Goal: Contribute content

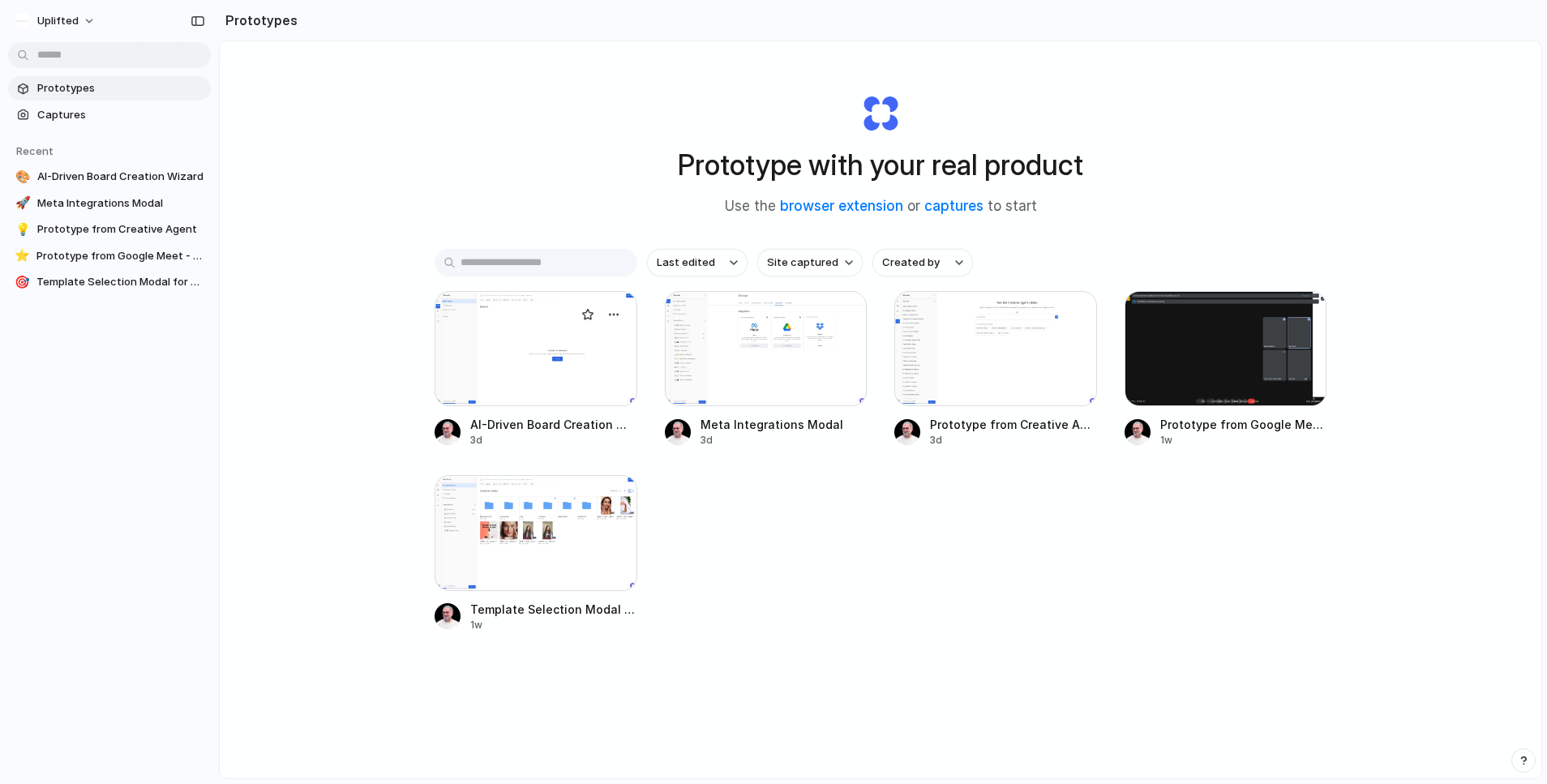
click at [555, 371] on div at bounding box center [536, 349] width 203 height 115
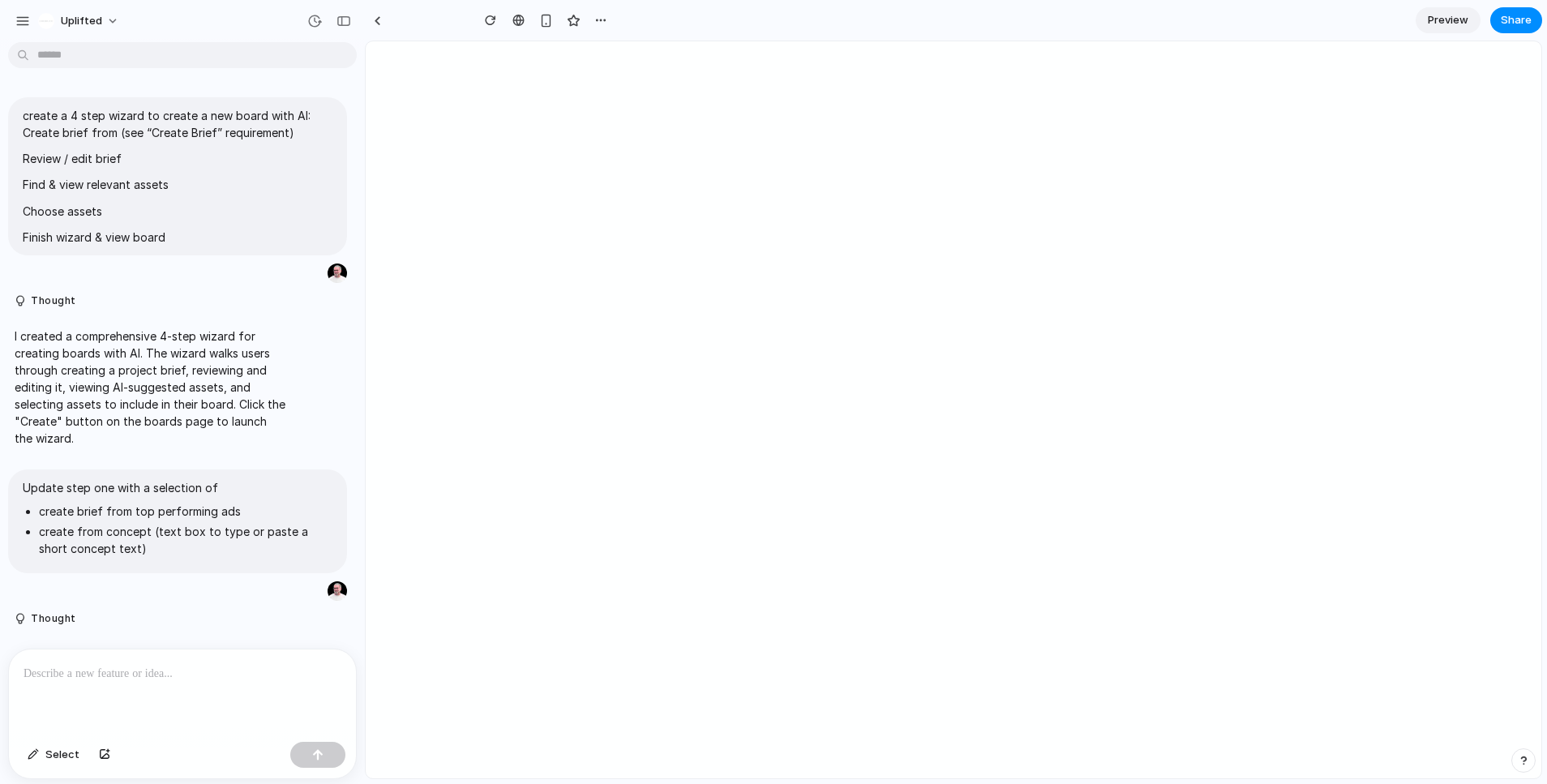
scroll to position [331, 0]
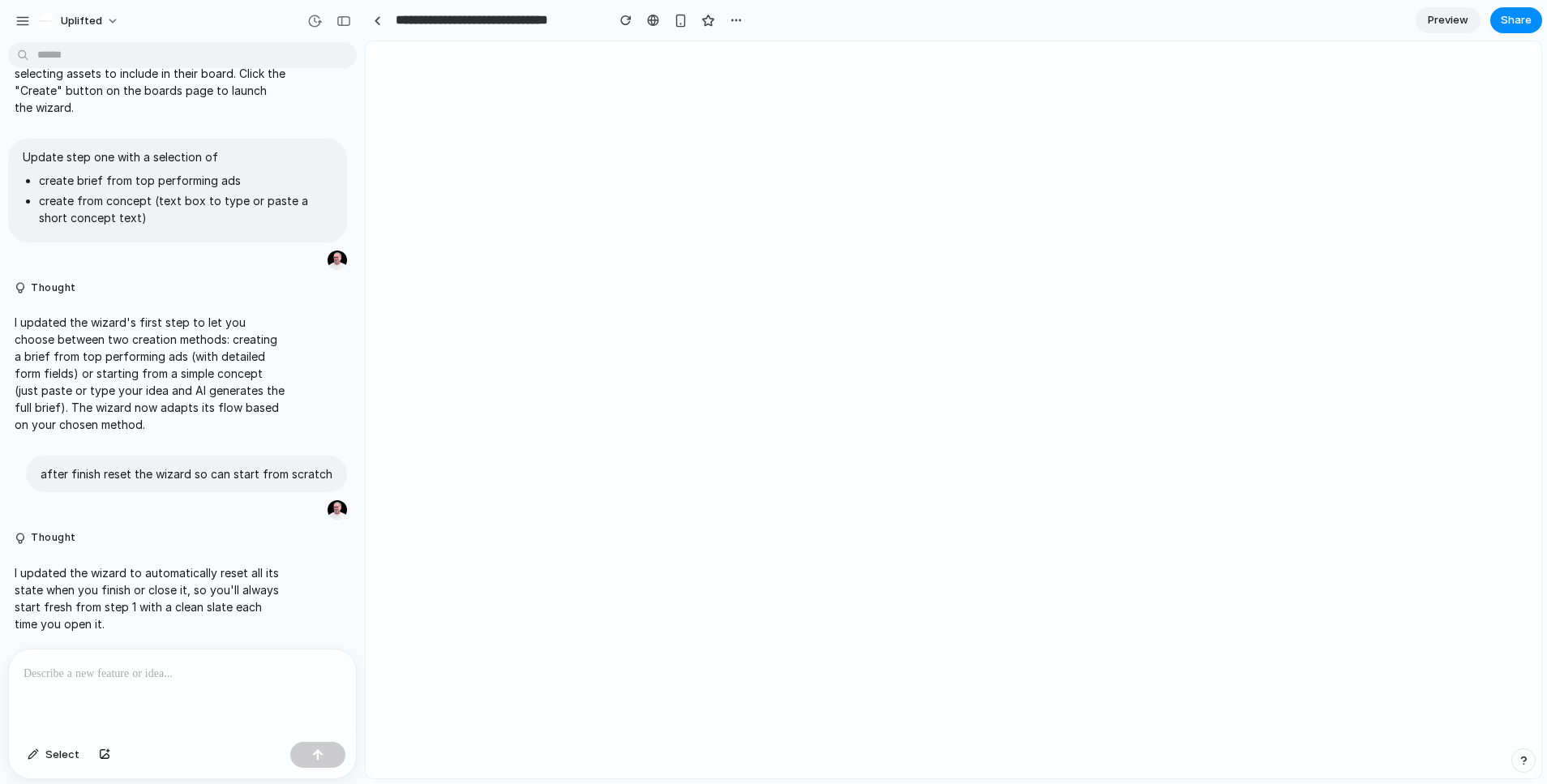
click at [212, 664] on p at bounding box center [183, 674] width 317 height 19
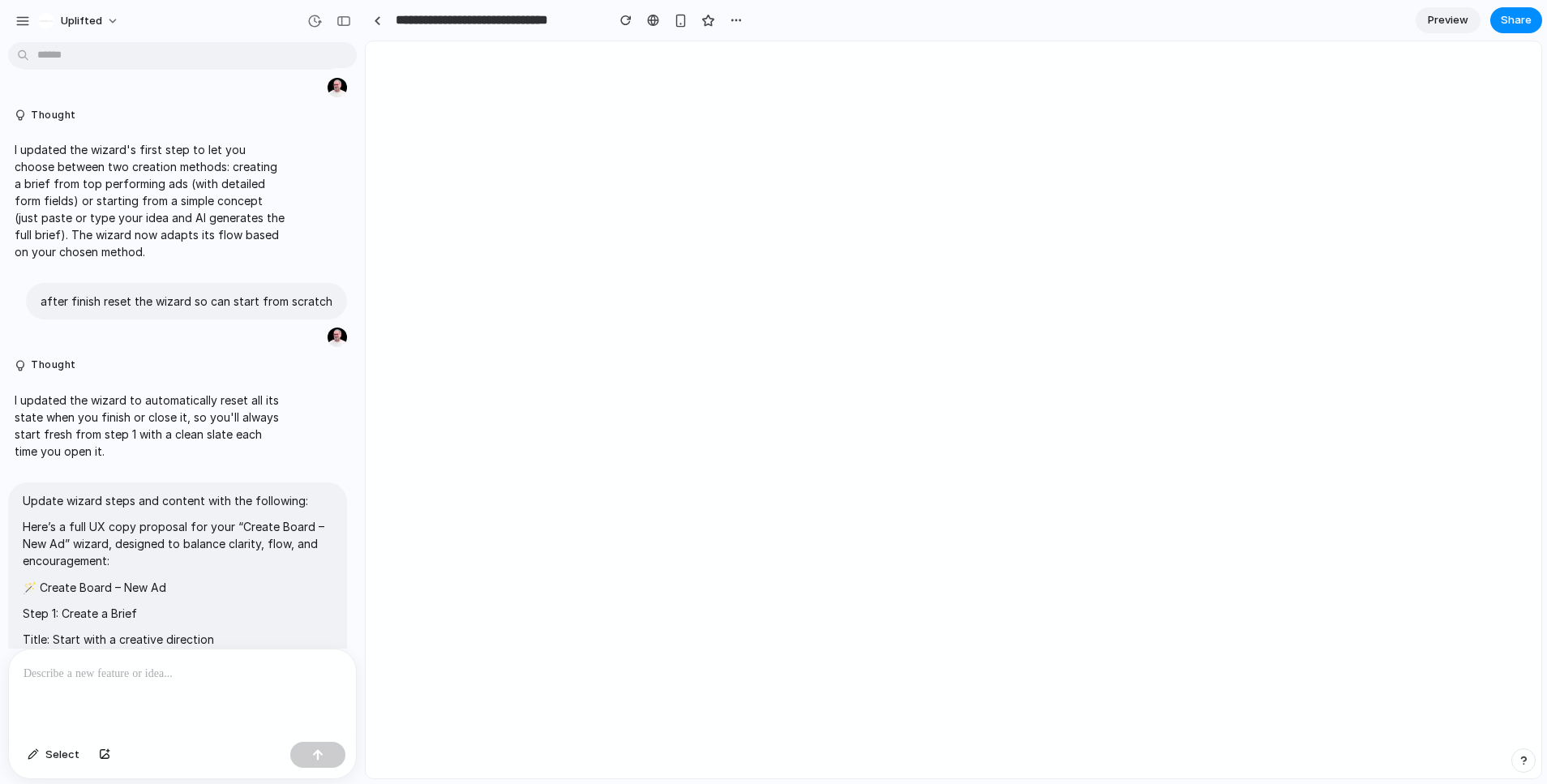
scroll to position [304, 0]
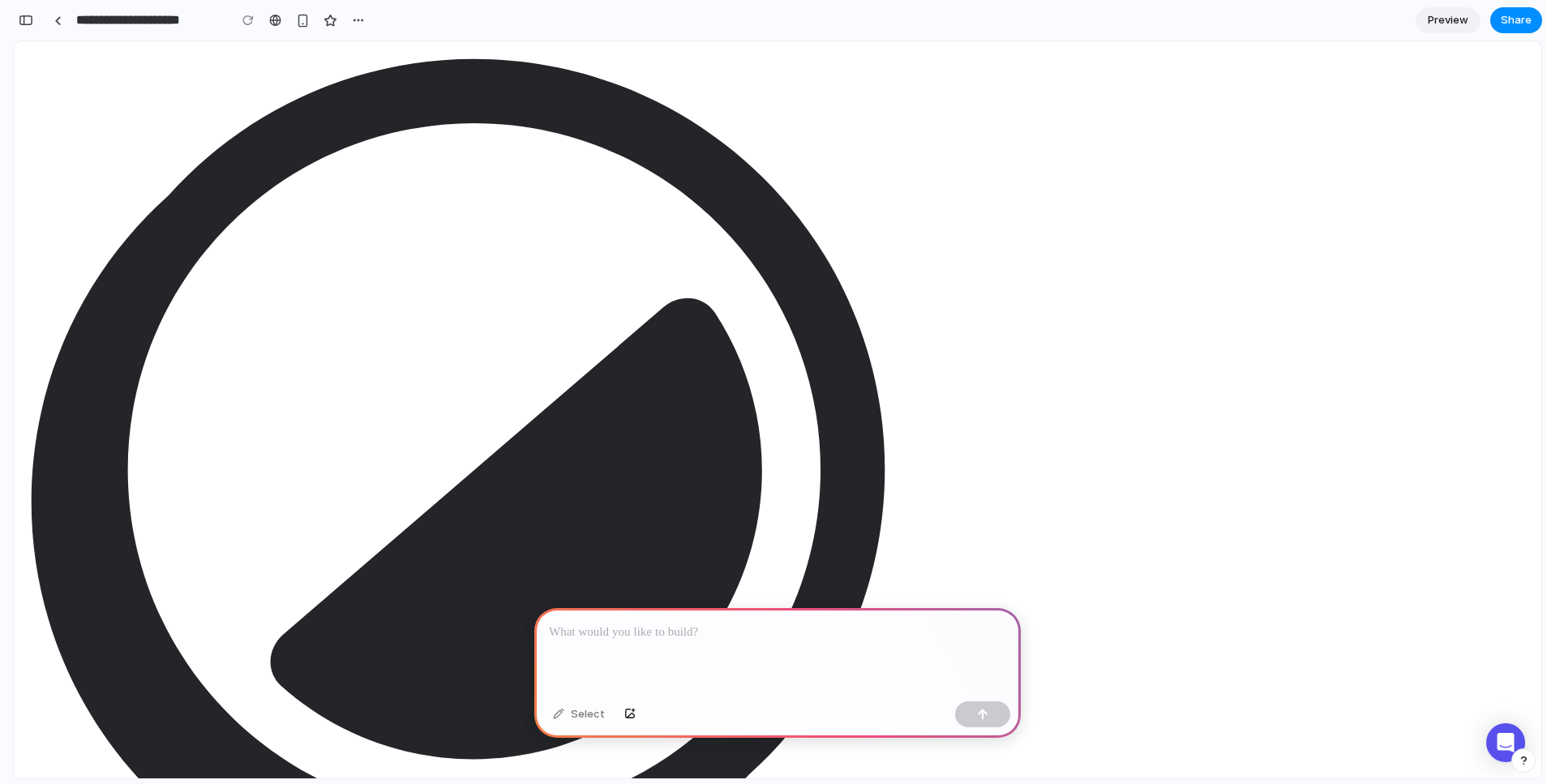
click at [752, 647] on div at bounding box center [777, 651] width 487 height 87
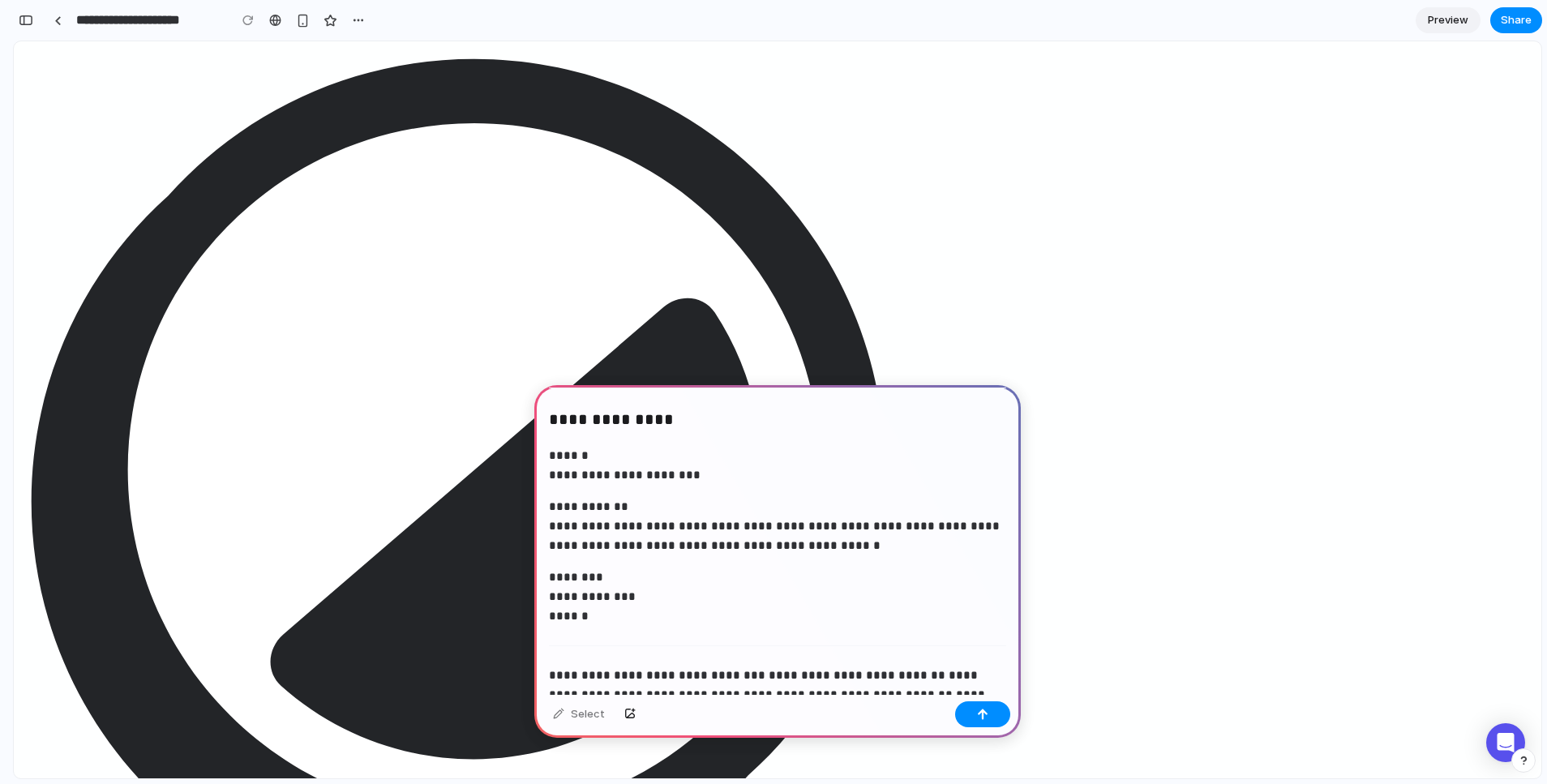
scroll to position [1055, 0]
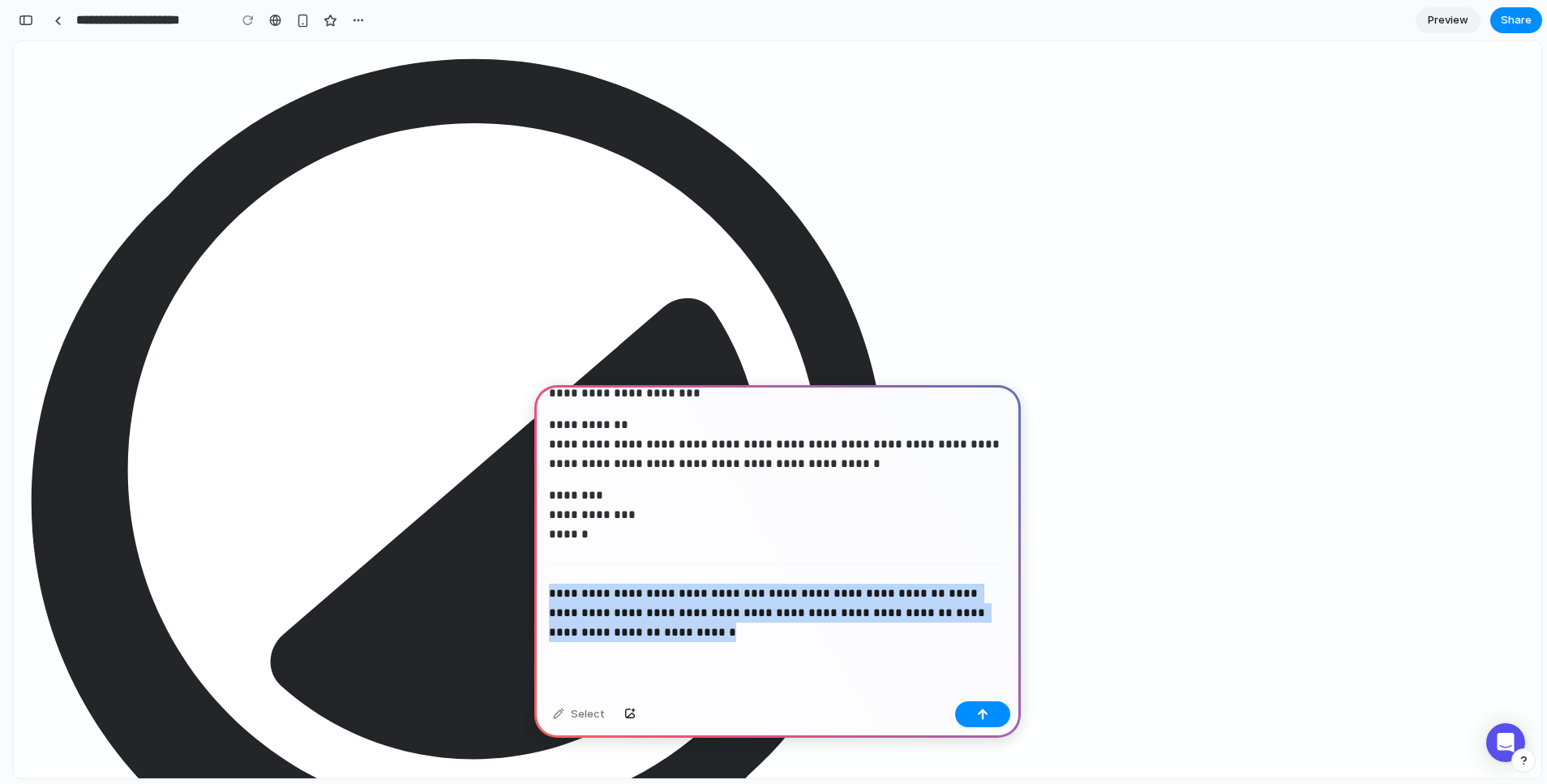
drag, startPoint x: 547, startPoint y: 585, endPoint x: 676, endPoint y: 642, distance: 141.0
click at [675, 641] on div "**********" at bounding box center [777, 12] width 487 height 1364
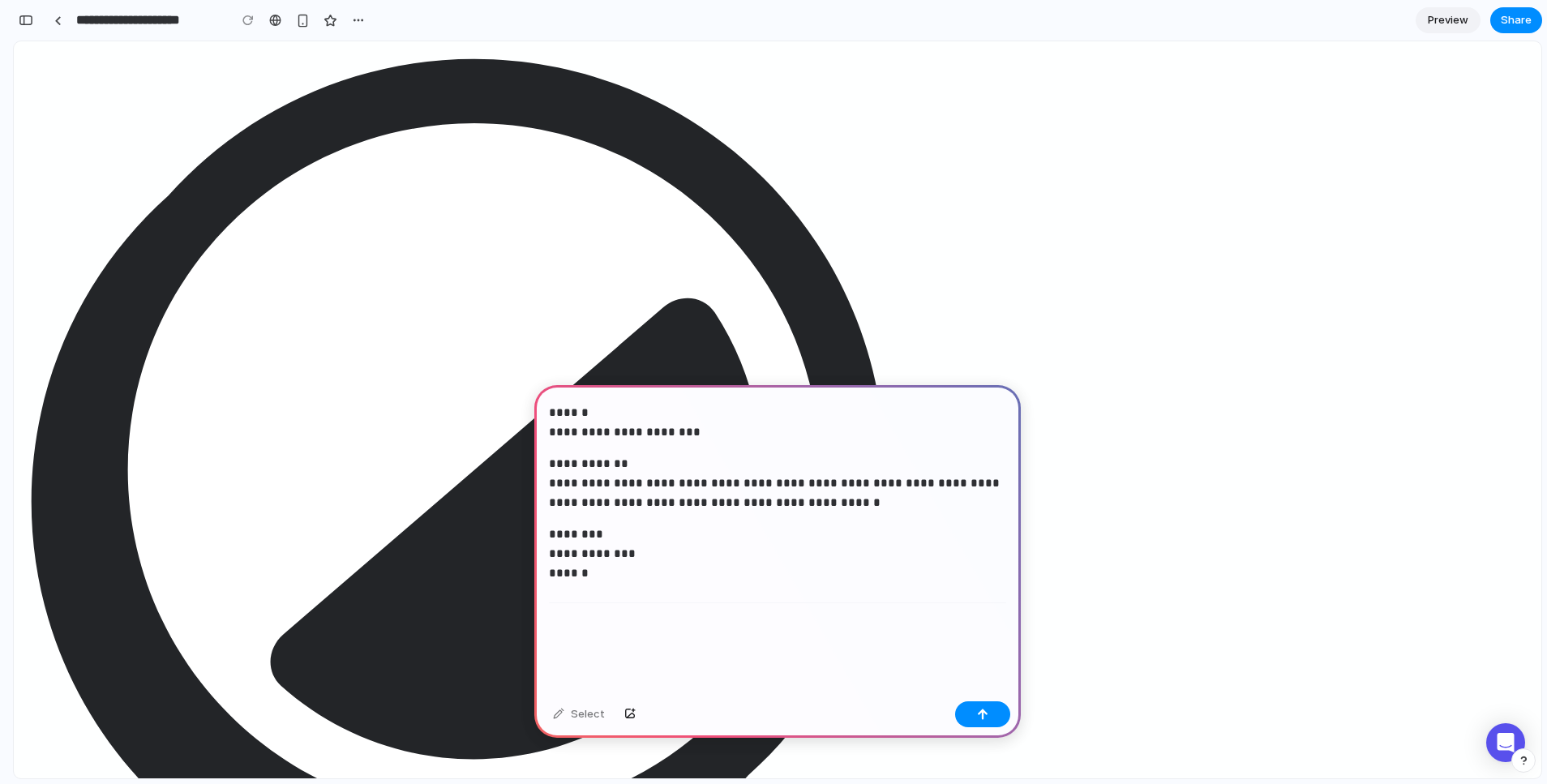
scroll to position [1015, 0]
click at [986, 722] on button "button" at bounding box center [983, 714] width 55 height 26
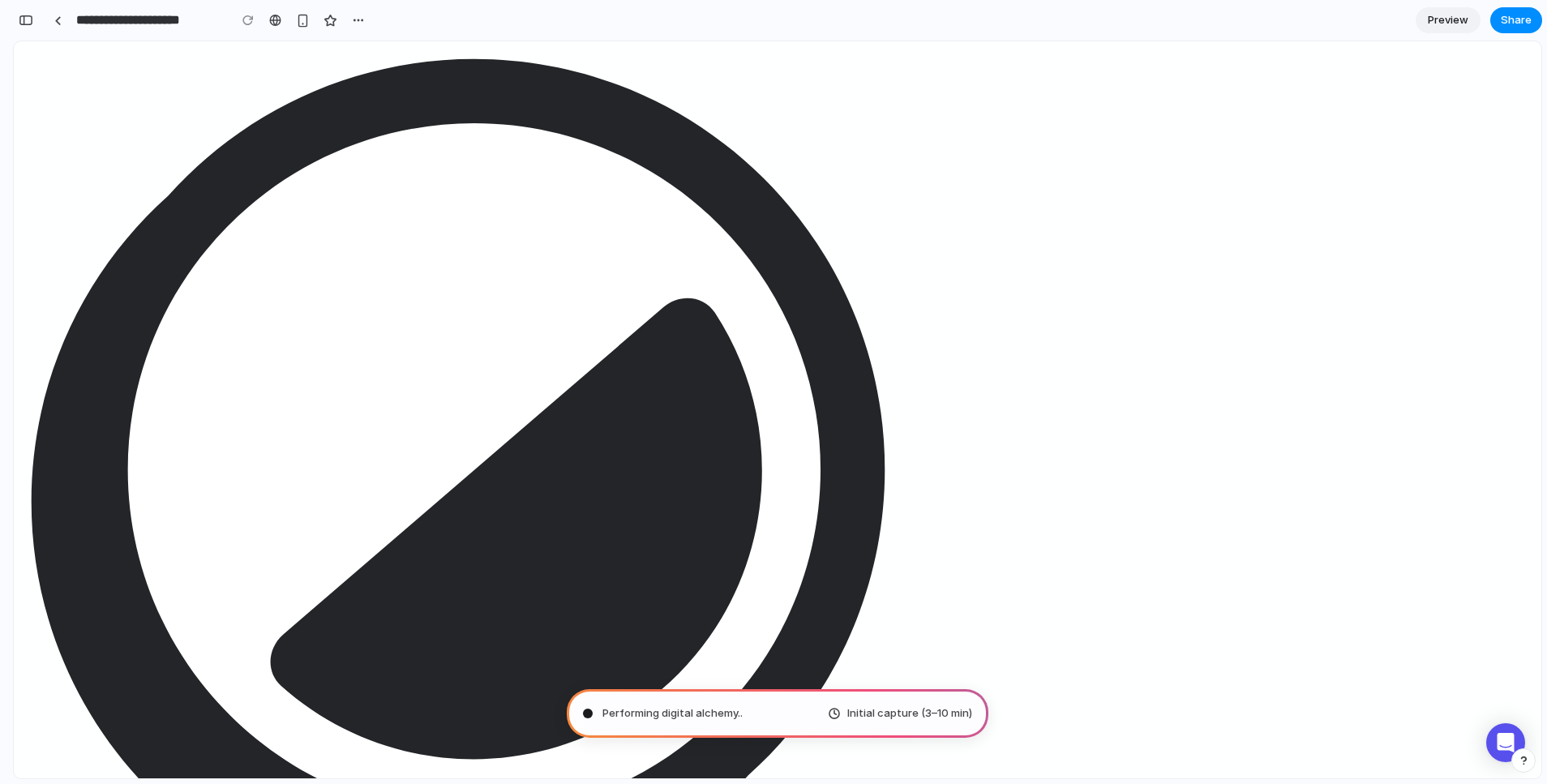
type input "**********"
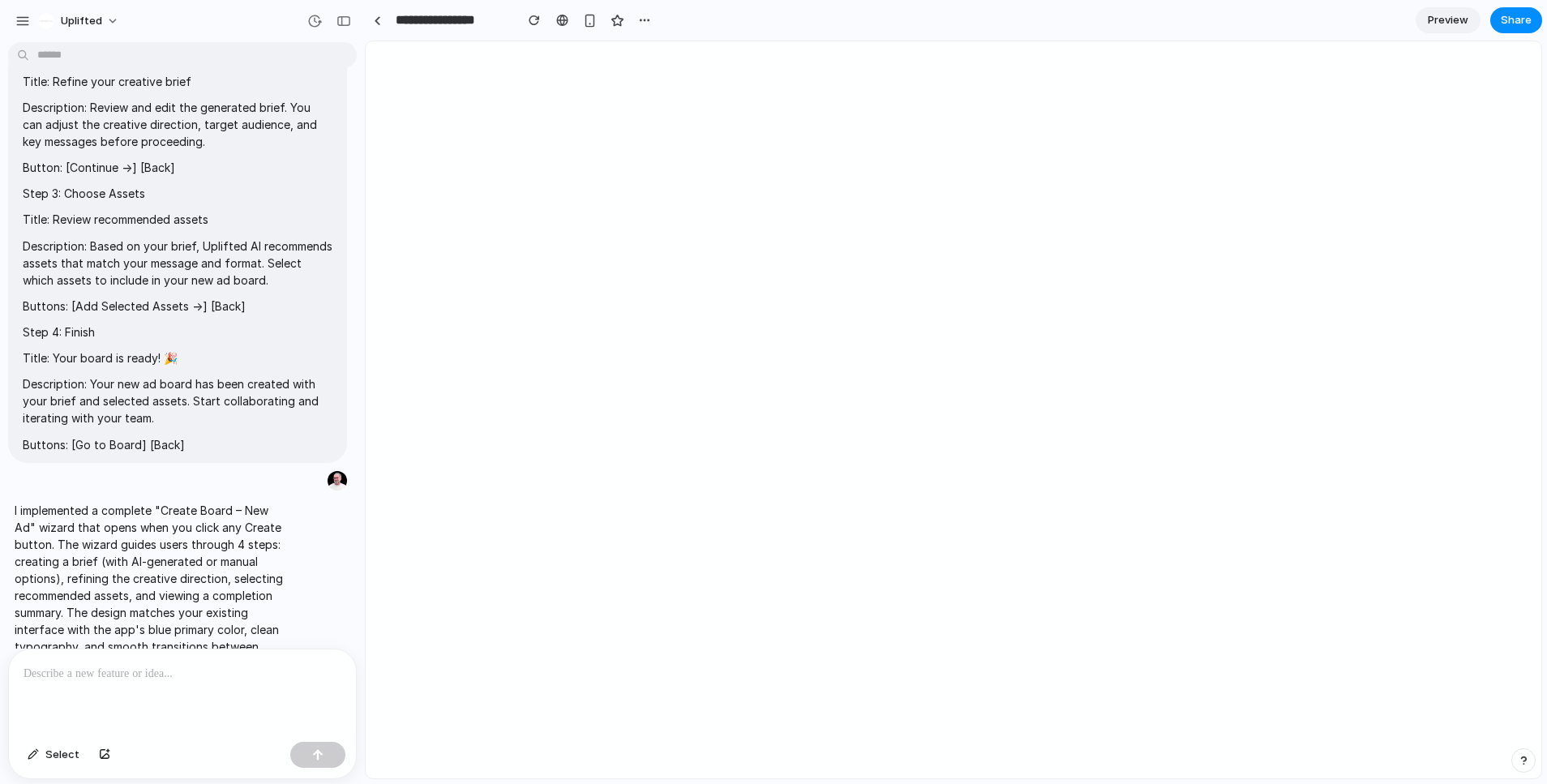
scroll to position [188, 0]
